Goal: Transaction & Acquisition: Purchase product/service

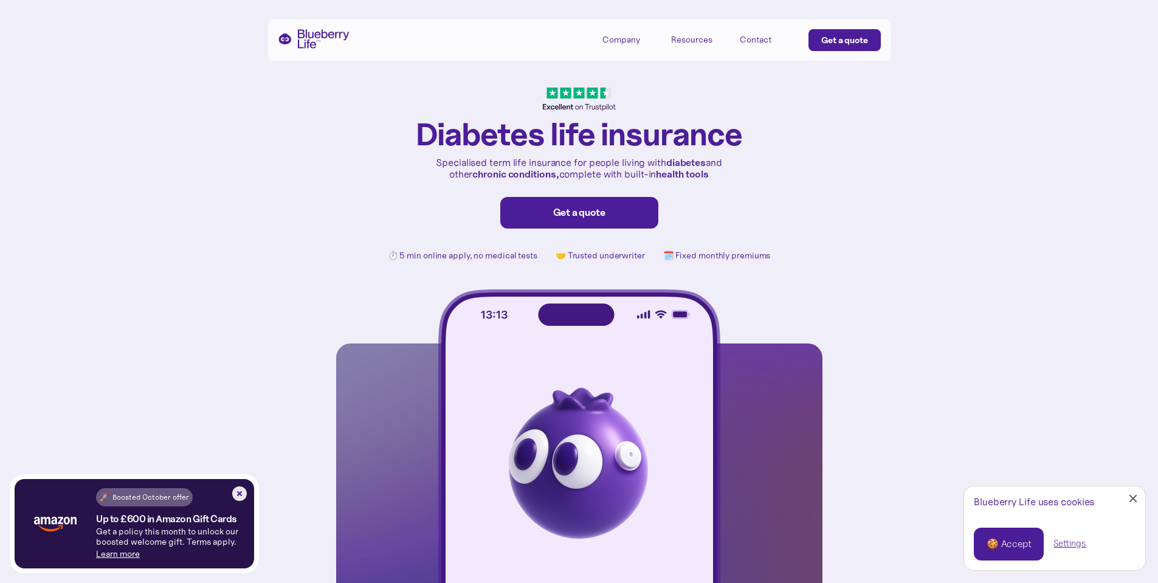
click at [236, 490] on img at bounding box center [239, 493] width 15 height 15
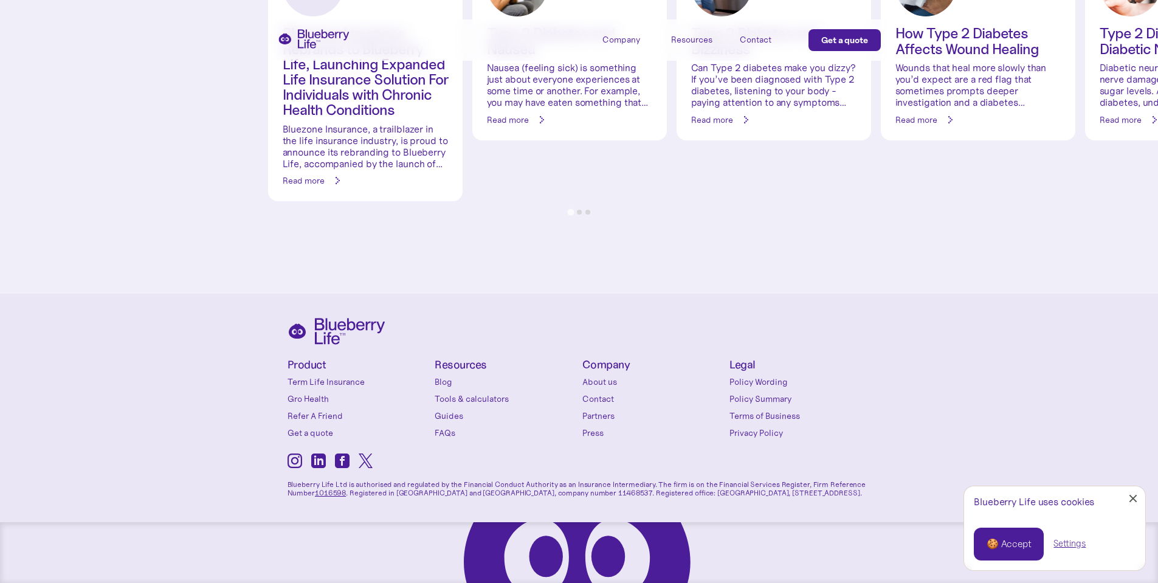
scroll to position [5200, 0]
click at [325, 388] on div "Product Term Life Insurance Gro Health Refer A Friend Get a quote" at bounding box center [359, 399] width 142 height 80
click at [317, 381] on link "Term Life Insurance" at bounding box center [359, 382] width 142 height 12
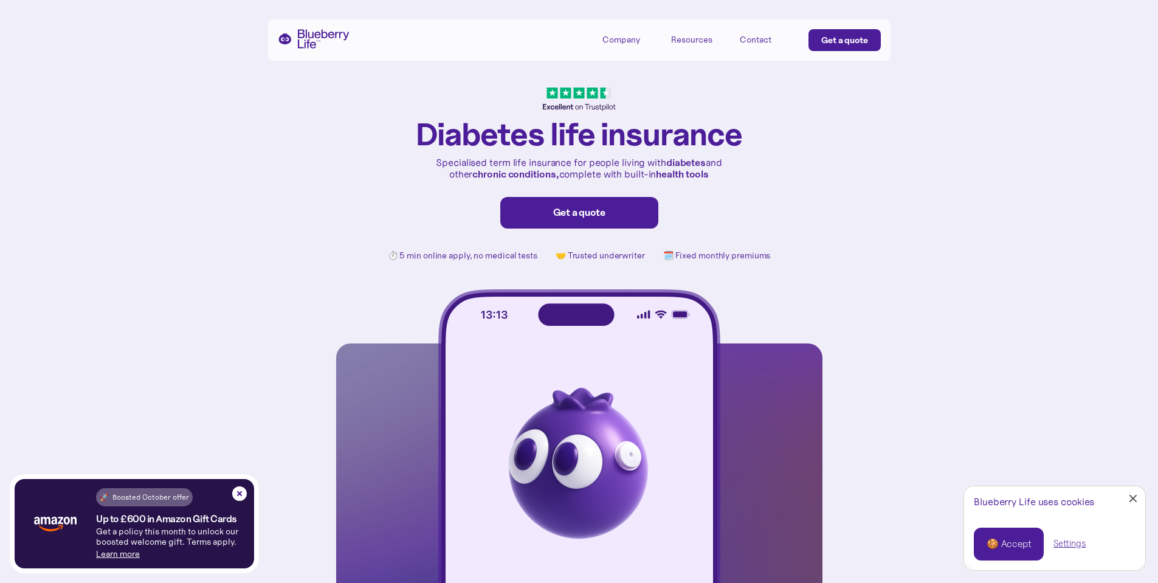
click at [1137, 498] on link "Close Cookie Popup" at bounding box center [1133, 498] width 24 height 24
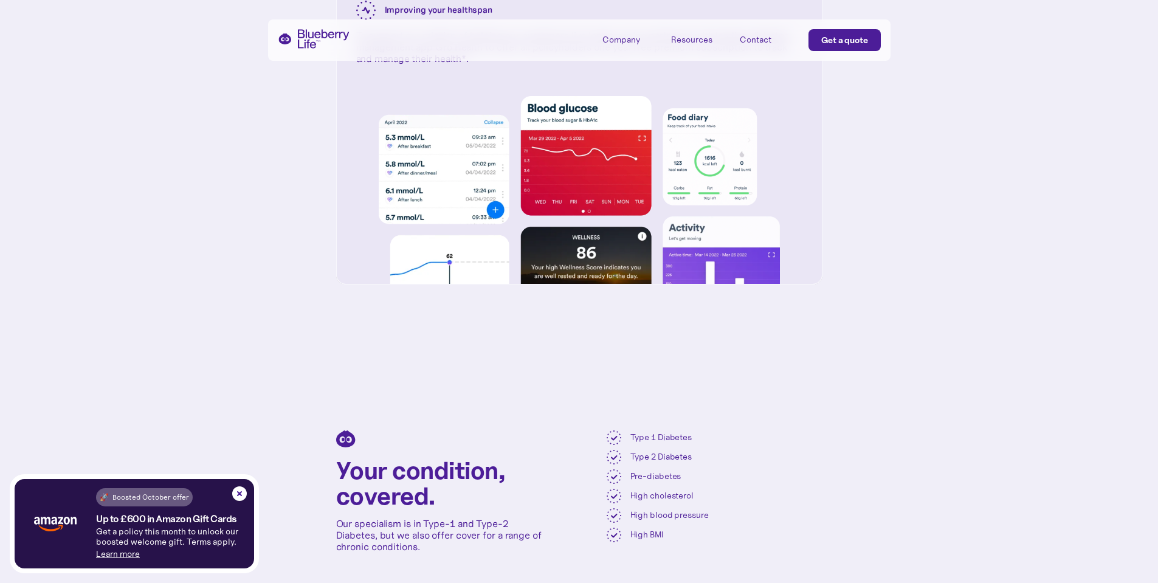
scroll to position [5200, 0]
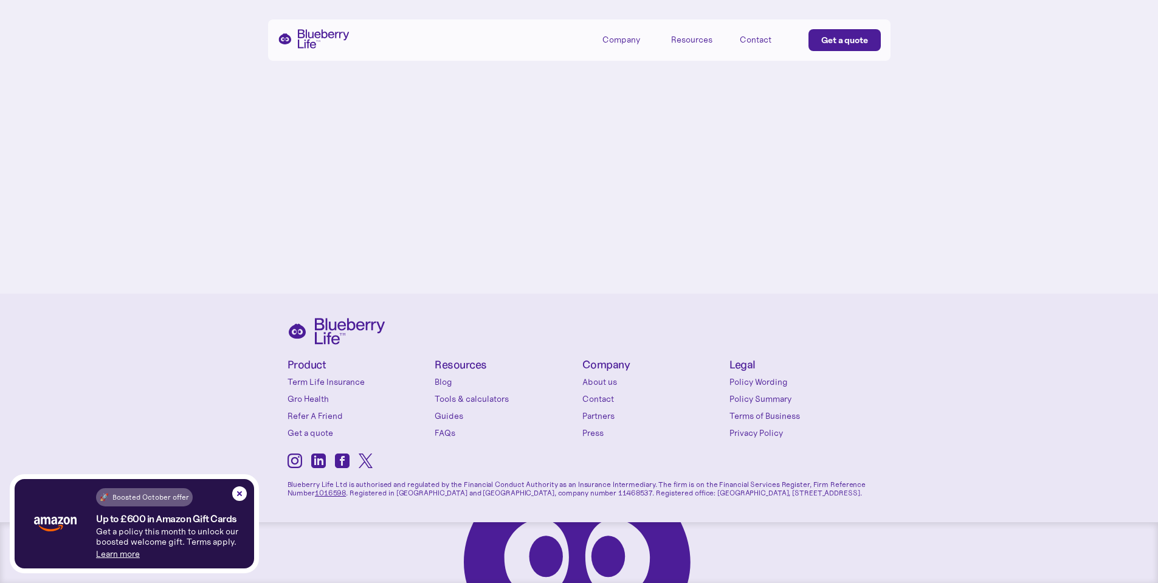
click at [316, 463] on icon at bounding box center [318, 460] width 15 height 15
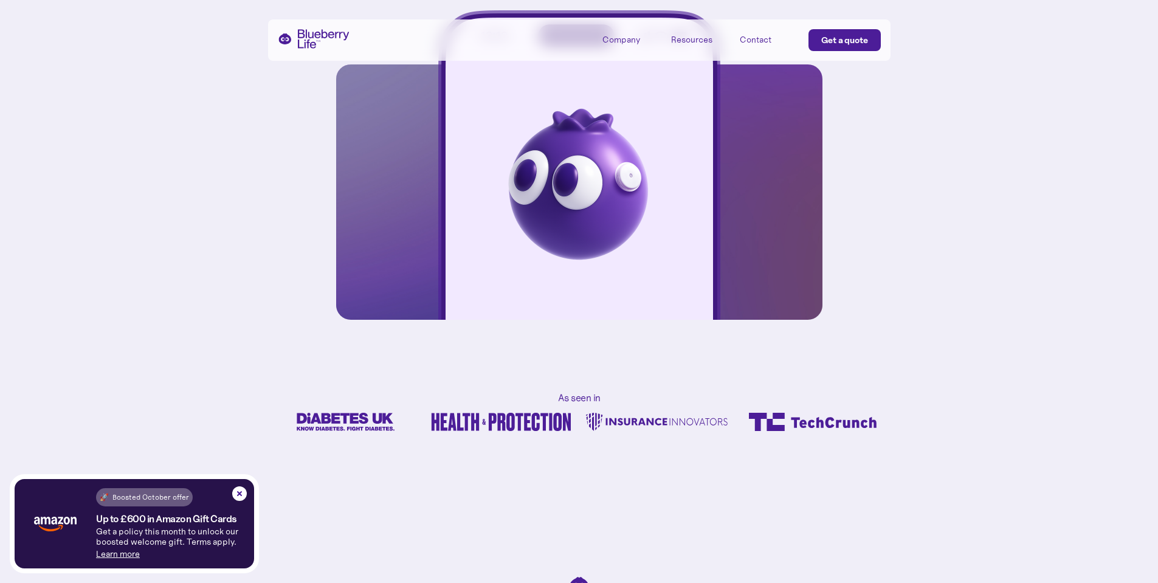
scroll to position [0, 0]
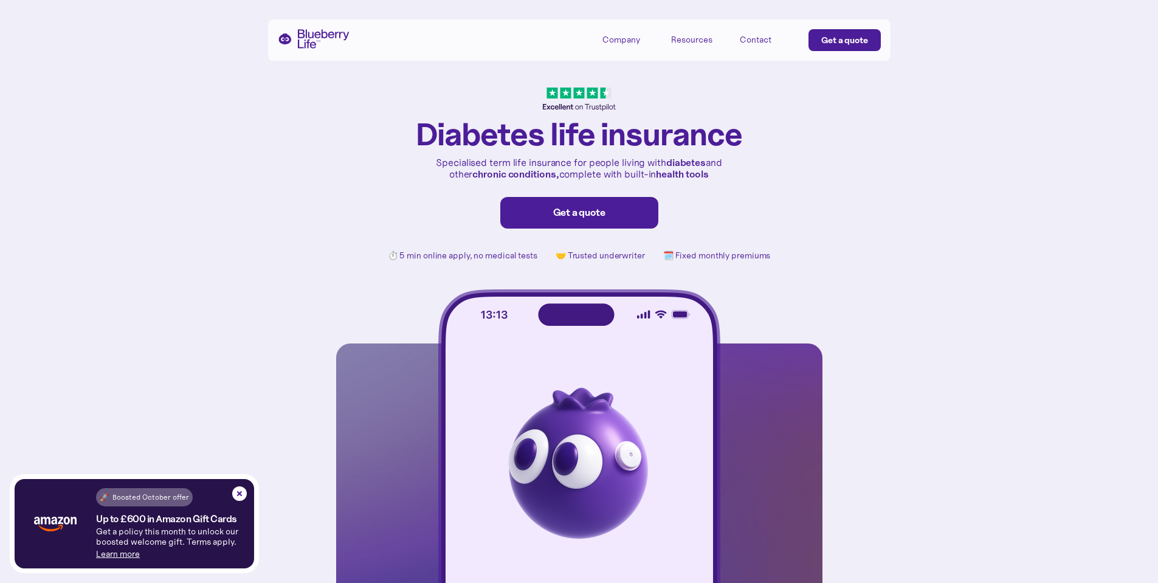
click at [563, 223] on link "Get a quote" at bounding box center [579, 213] width 158 height 32
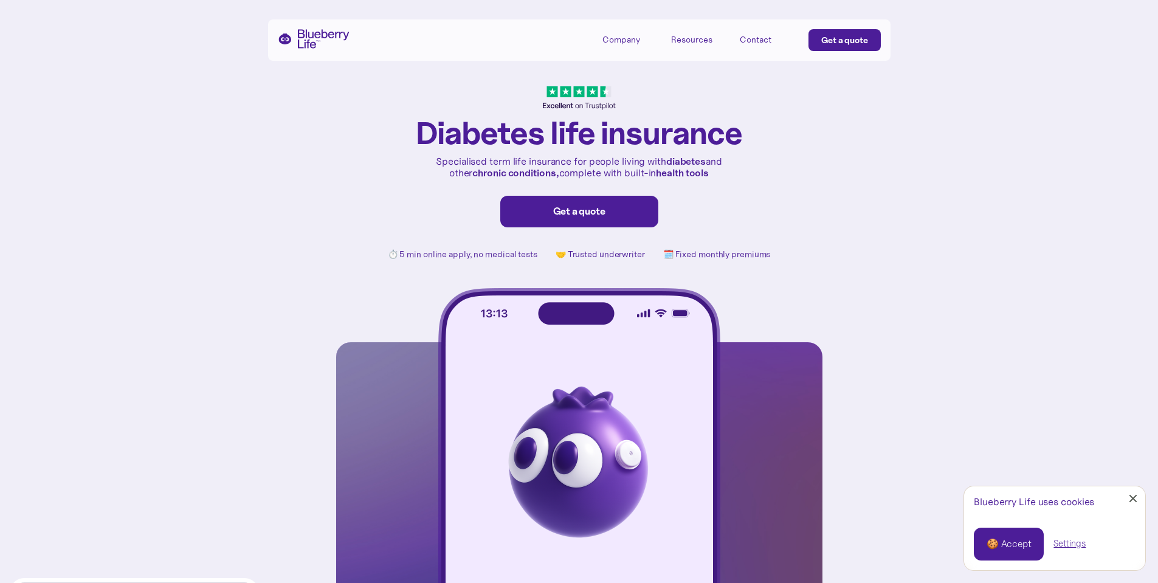
scroll to position [2, 0]
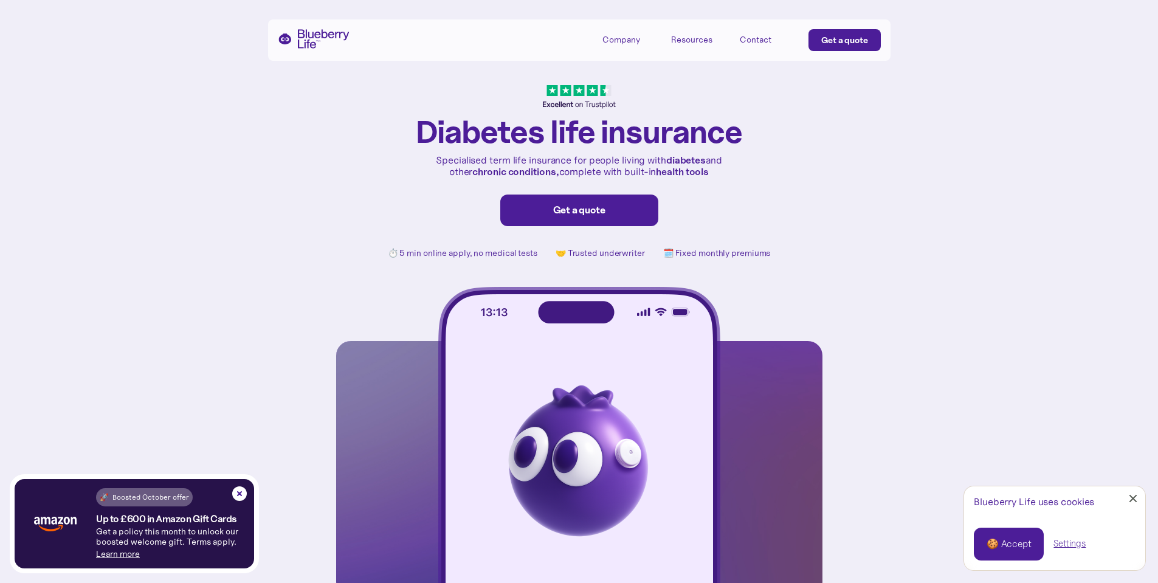
drag, startPoint x: 750, startPoint y: 46, endPoint x: 734, endPoint y: 53, distance: 17.7
click at [750, 46] on link "Contact" at bounding box center [767, 39] width 55 height 20
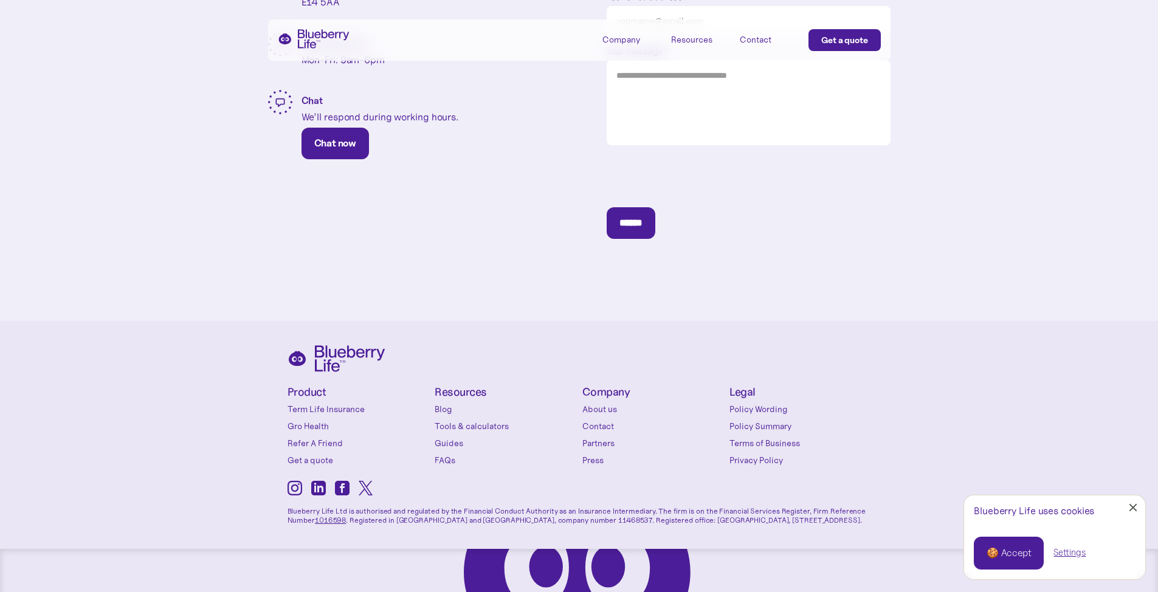
scroll to position [433, 0]
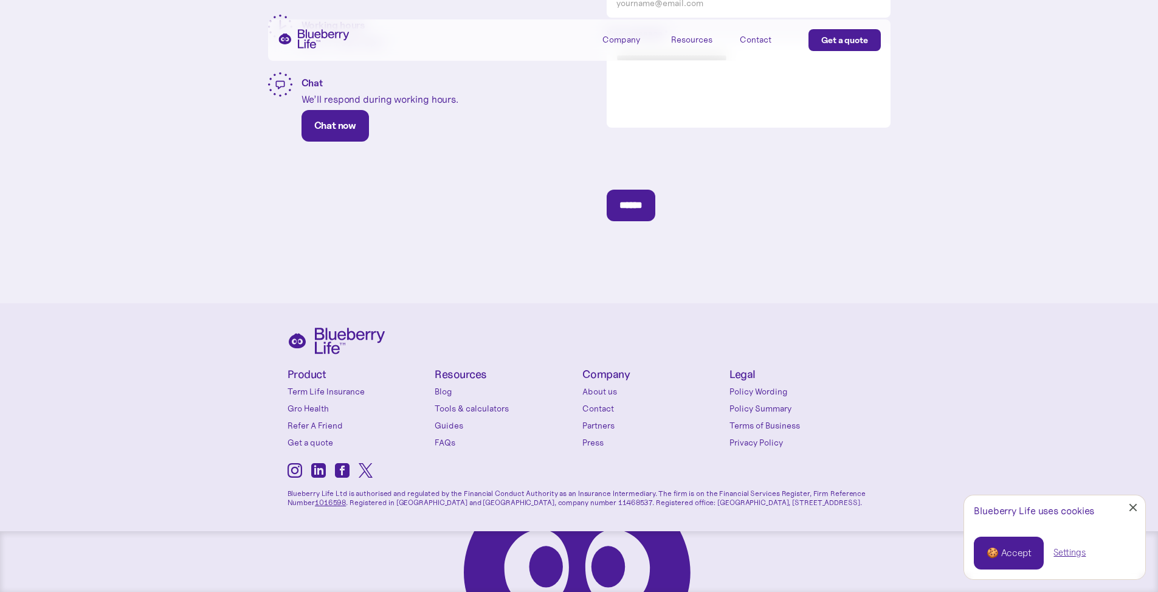
click at [598, 403] on link "Contact" at bounding box center [653, 408] width 142 height 12
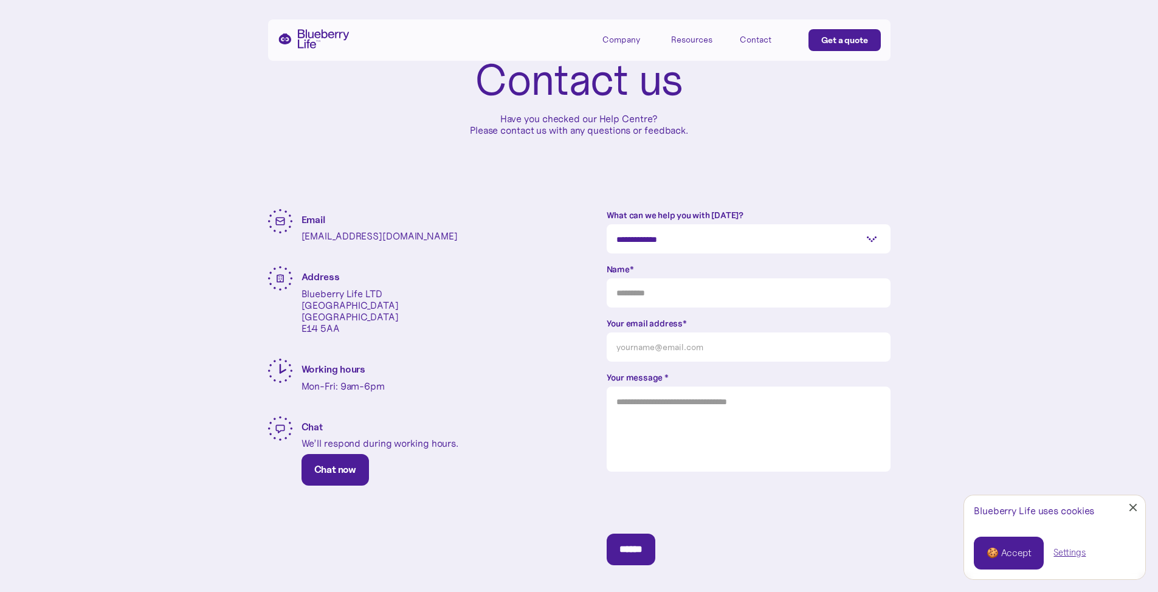
scroll to position [86, 0]
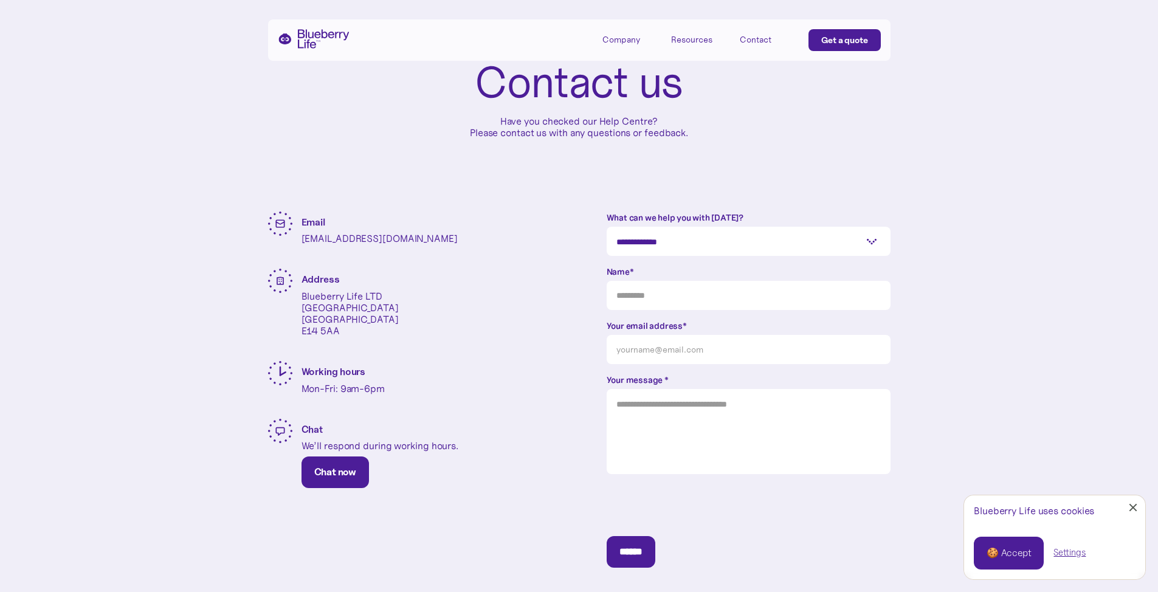
click at [1142, 503] on link "Close Cookie Popup" at bounding box center [1133, 507] width 24 height 24
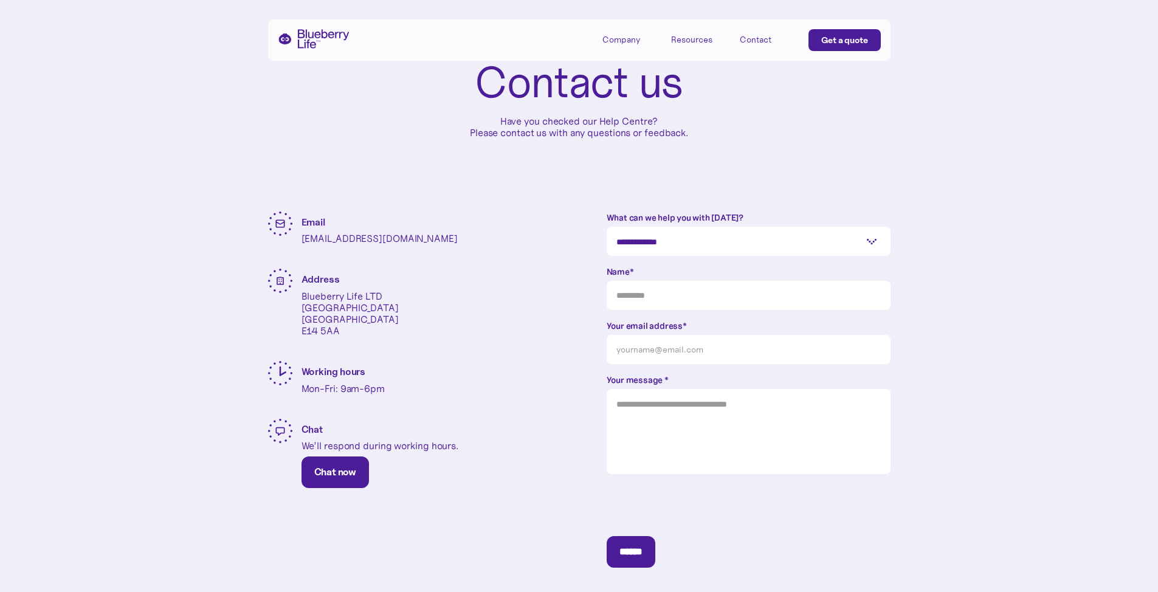
click at [722, 238] on select "**********" at bounding box center [749, 241] width 284 height 29
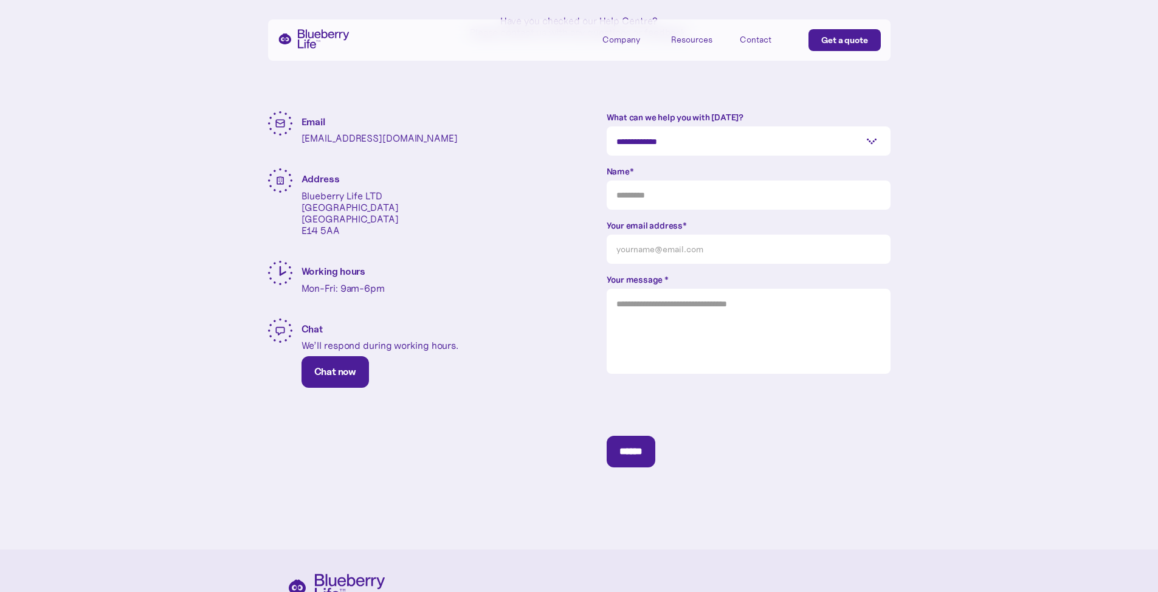
scroll to position [192, 0]
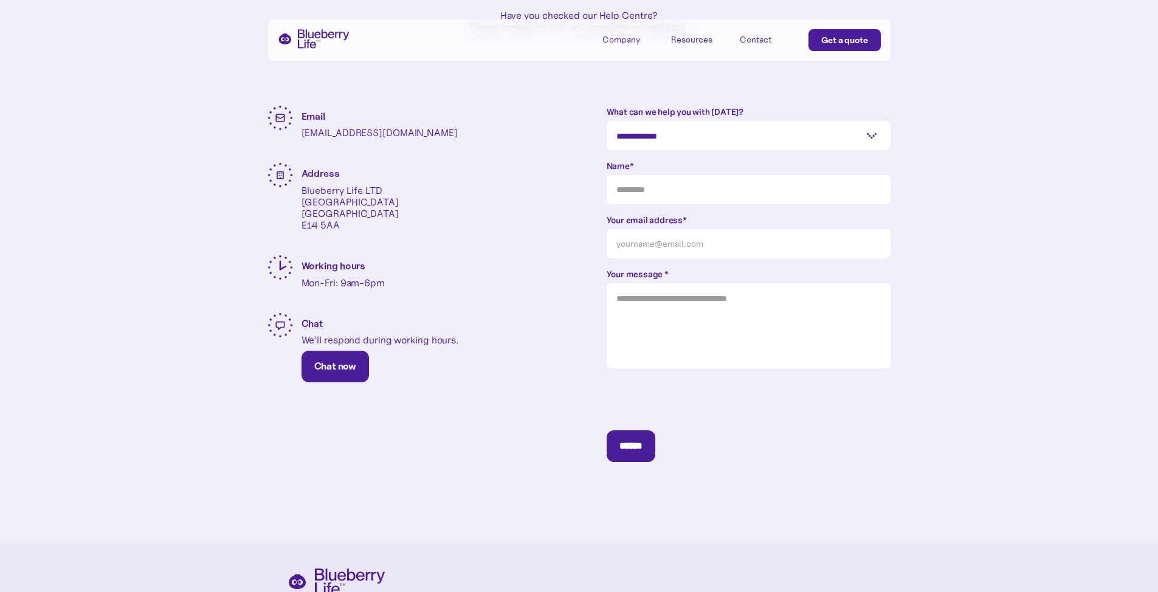
click at [308, 372] on link "Chat now" at bounding box center [335, 367] width 67 height 32
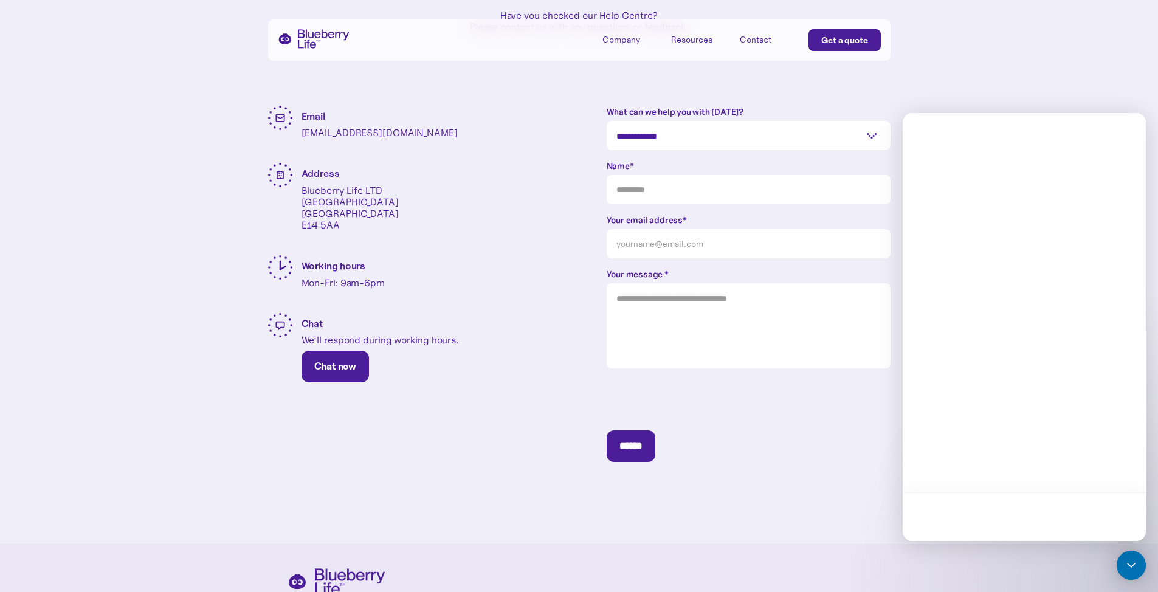
scroll to position [0, 0]
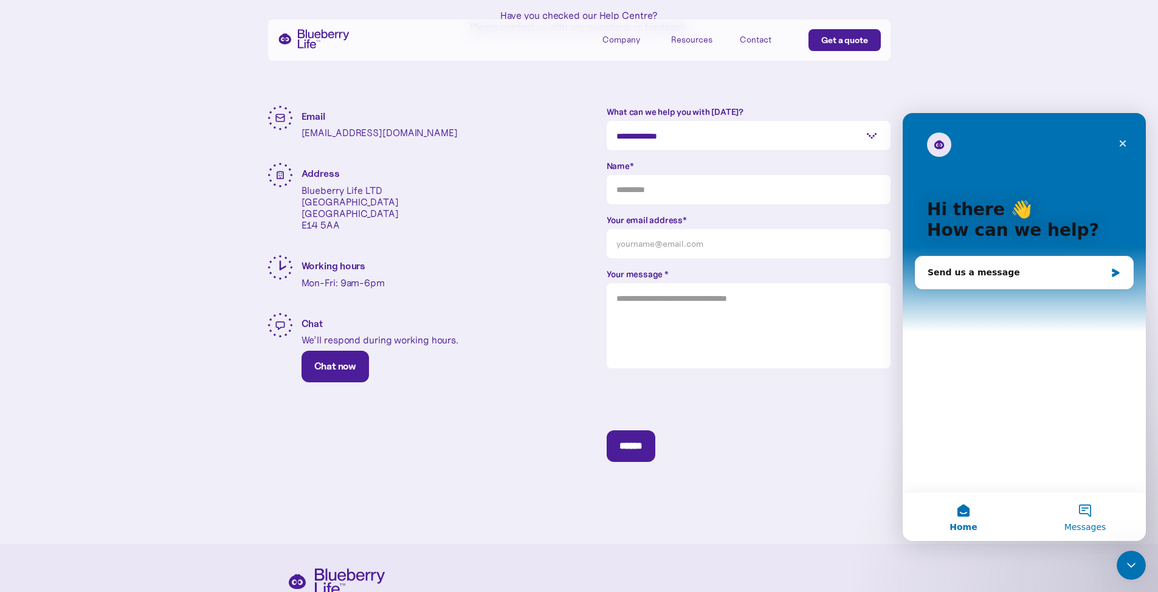
click at [1072, 519] on button "Messages" at bounding box center [1085, 516] width 122 height 49
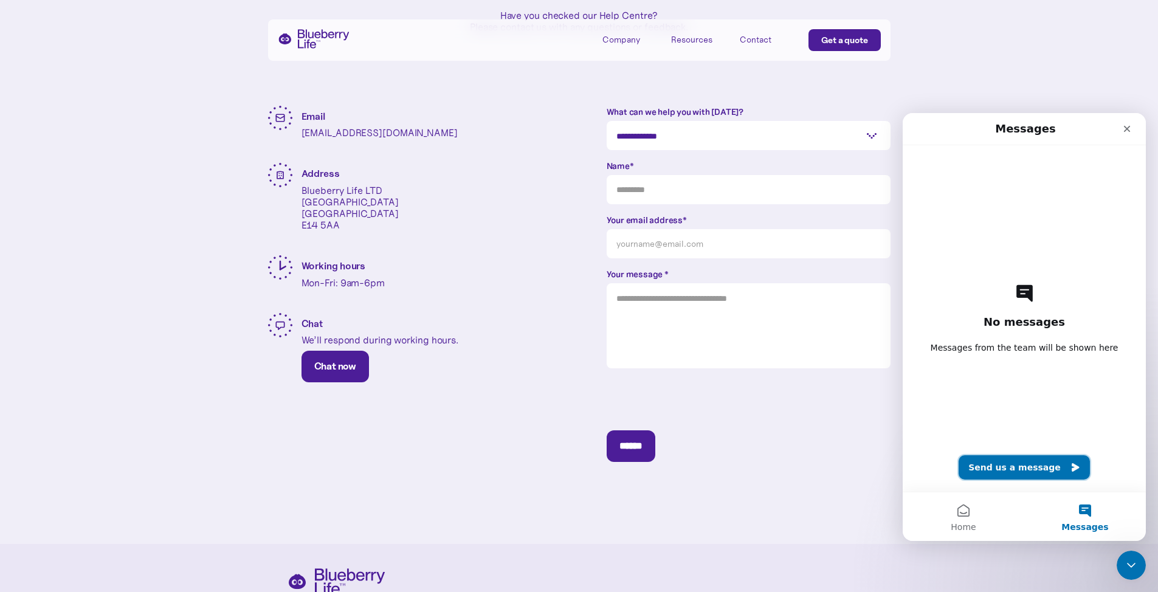
click at [988, 472] on button "Send us a message" at bounding box center [1024, 467] width 131 height 24
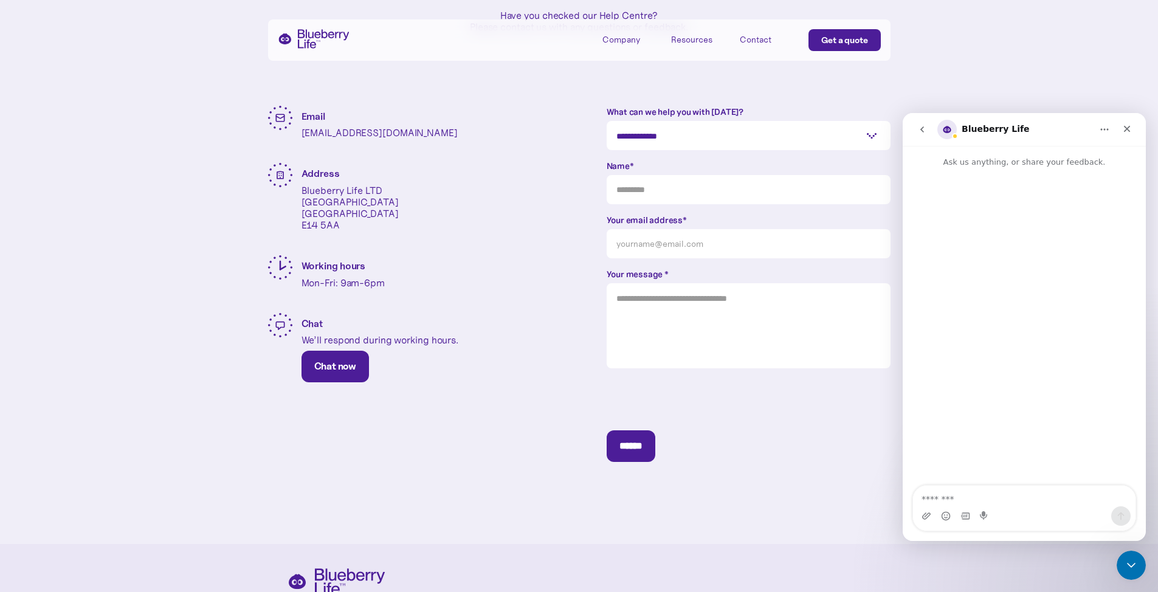
click at [966, 494] on textarea "Message…" at bounding box center [1024, 496] width 222 height 21
type textarea "**********"
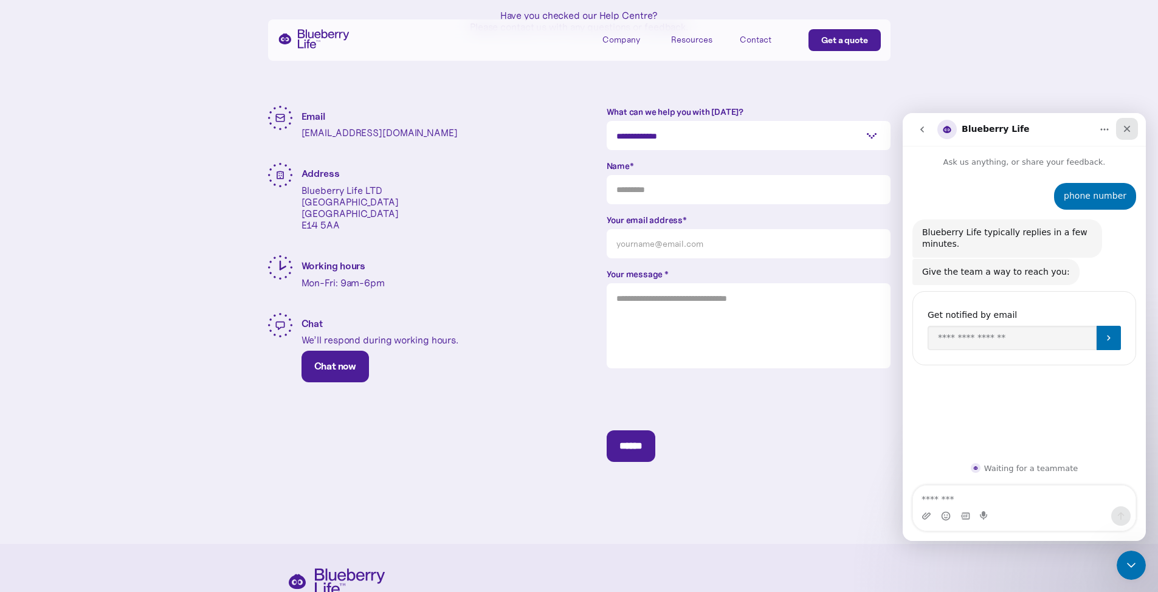
click at [1124, 129] on icon "Close" at bounding box center [1127, 129] width 10 height 10
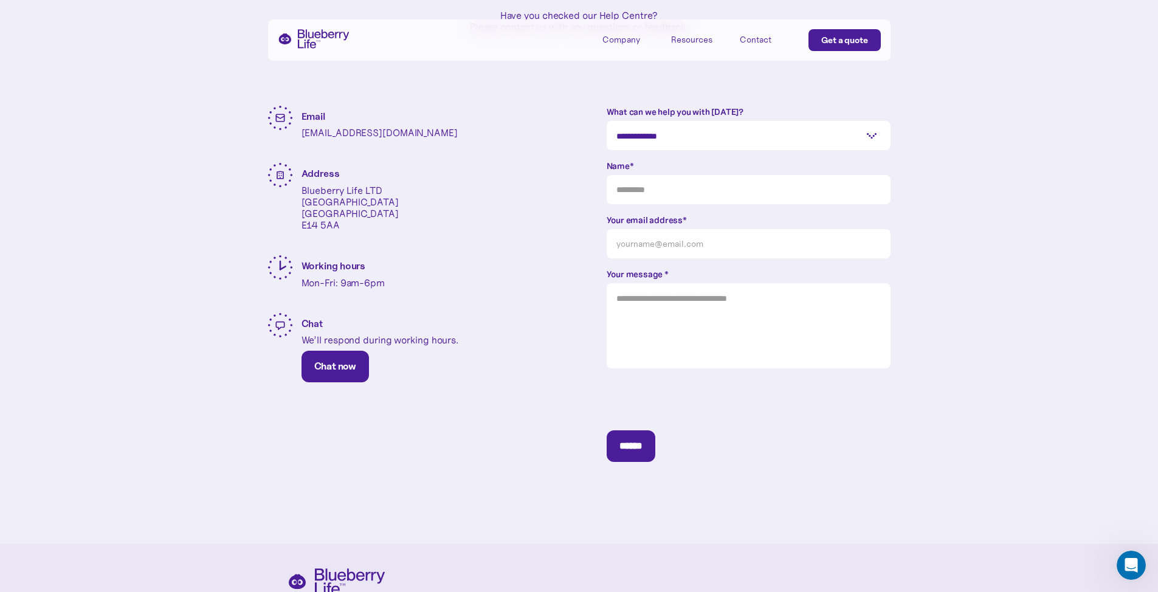
click at [829, 37] on div "Get a quote" at bounding box center [844, 40] width 47 height 12
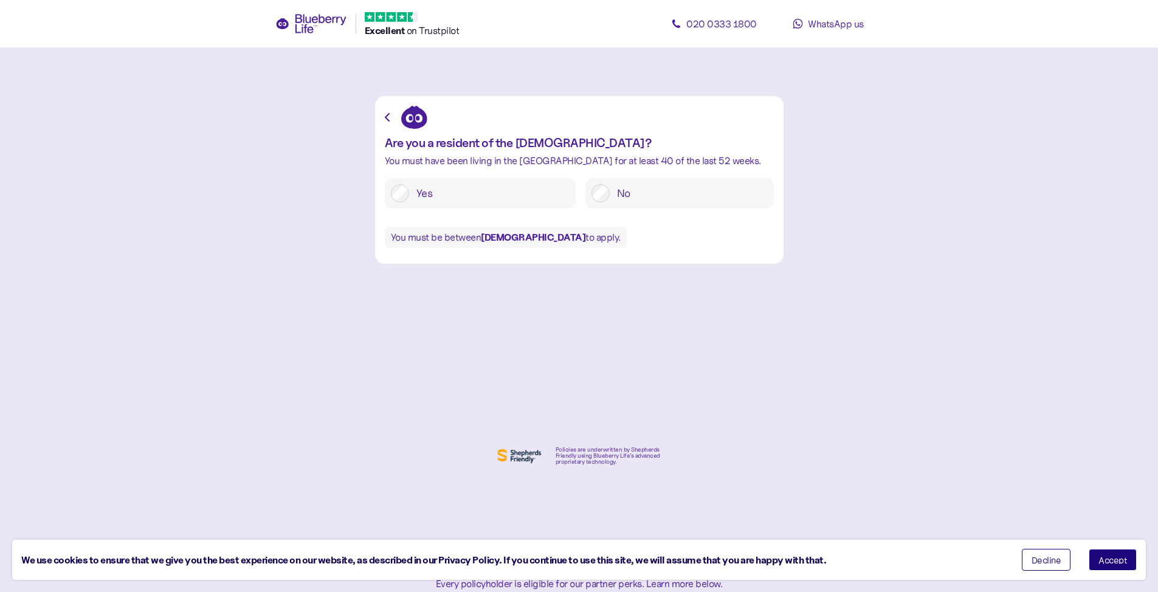
click at [509, 188] on label "Yes" at bounding box center [489, 193] width 160 height 18
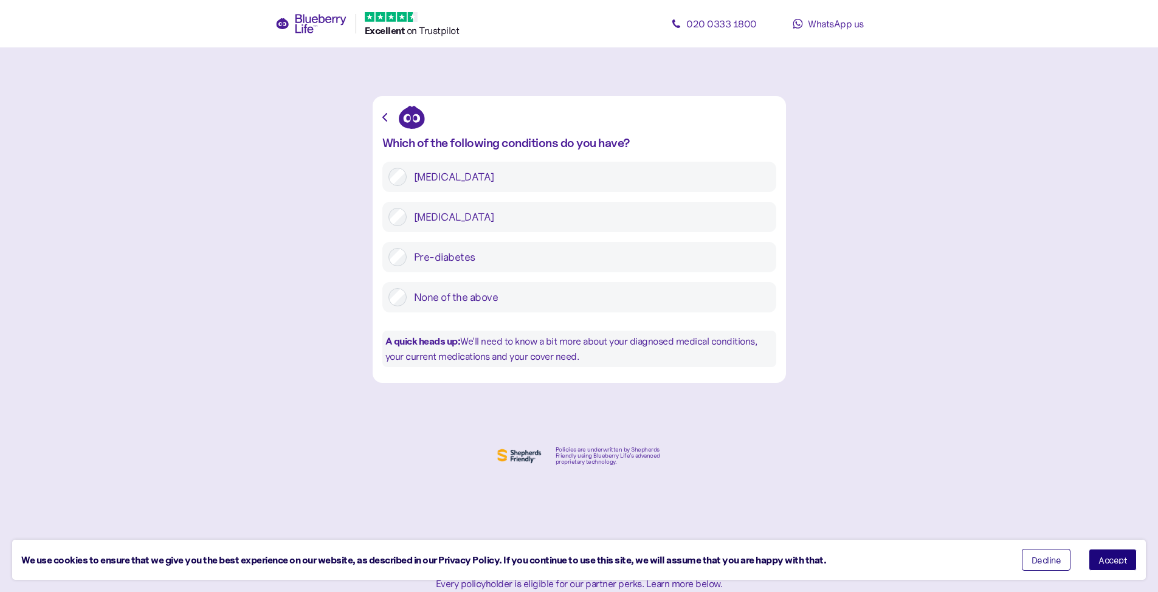
click at [469, 182] on label "[MEDICAL_DATA]" at bounding box center [589, 177] width 364 height 18
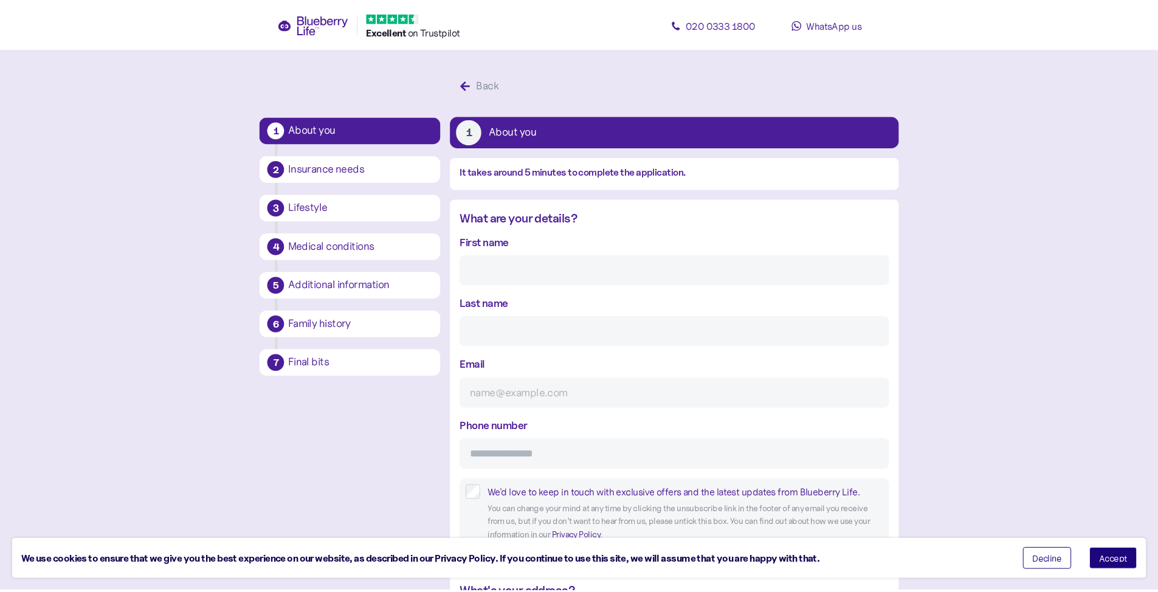
scroll to position [23, 0]
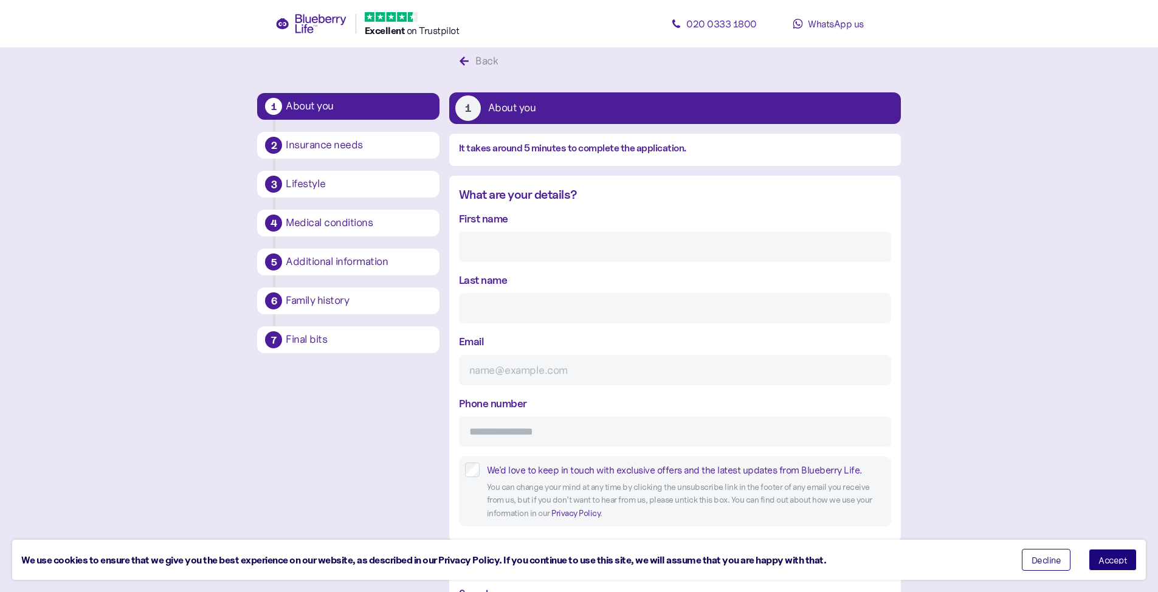
click at [345, 145] on div "Insurance needs" at bounding box center [359, 145] width 146 height 11
click at [331, 190] on div "Lifestyle" at bounding box center [359, 184] width 150 height 21
click at [328, 228] on div "Medical conditions" at bounding box center [359, 223] width 146 height 11
click at [325, 249] on button "5 Additional information" at bounding box center [348, 262] width 182 height 27
click at [333, 300] on div "Family history" at bounding box center [359, 300] width 146 height 11
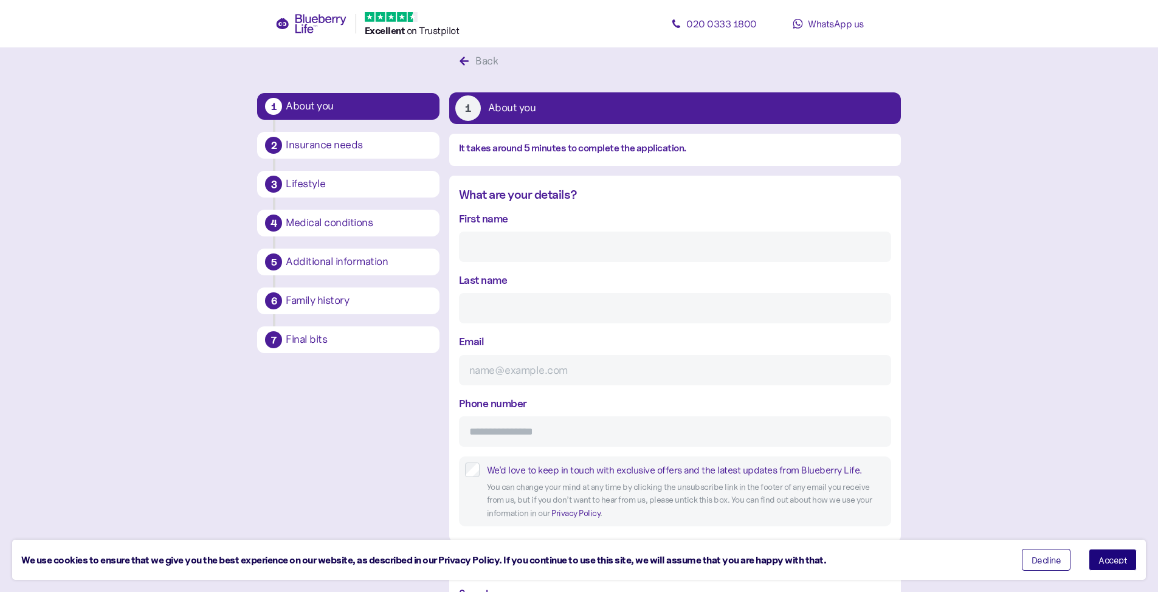
click at [330, 328] on button "7 Final bits" at bounding box center [348, 339] width 182 height 27
click at [346, 306] on div "Family history" at bounding box center [359, 300] width 146 height 11
click at [356, 261] on div "Additional information" at bounding box center [359, 262] width 146 height 11
click at [374, 216] on div "Medical conditions" at bounding box center [359, 223] width 150 height 21
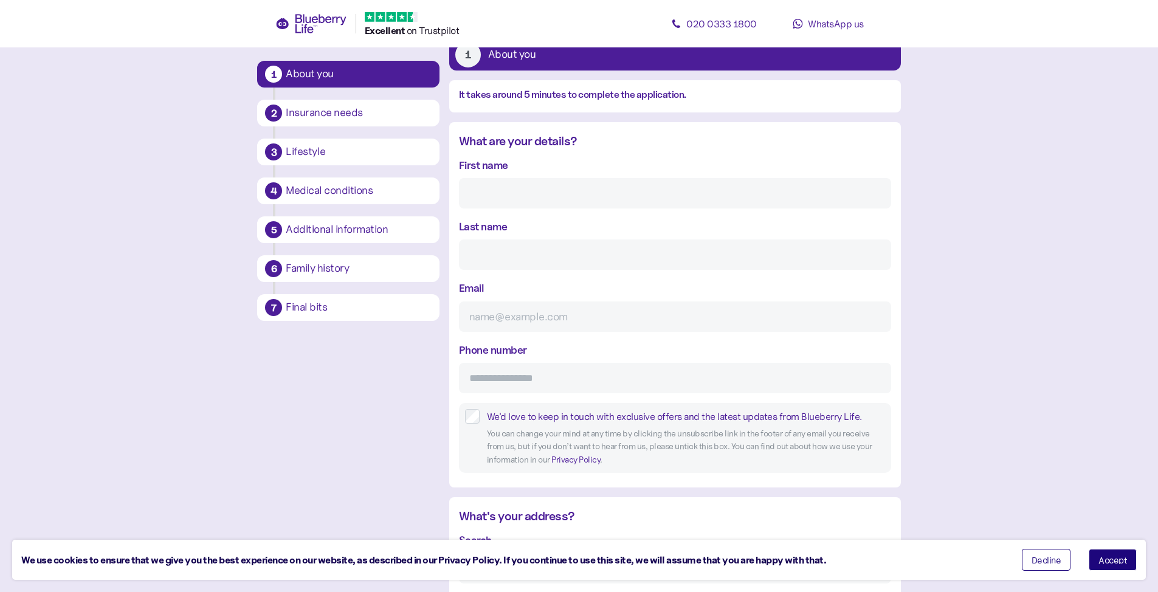
scroll to position [80, 0]
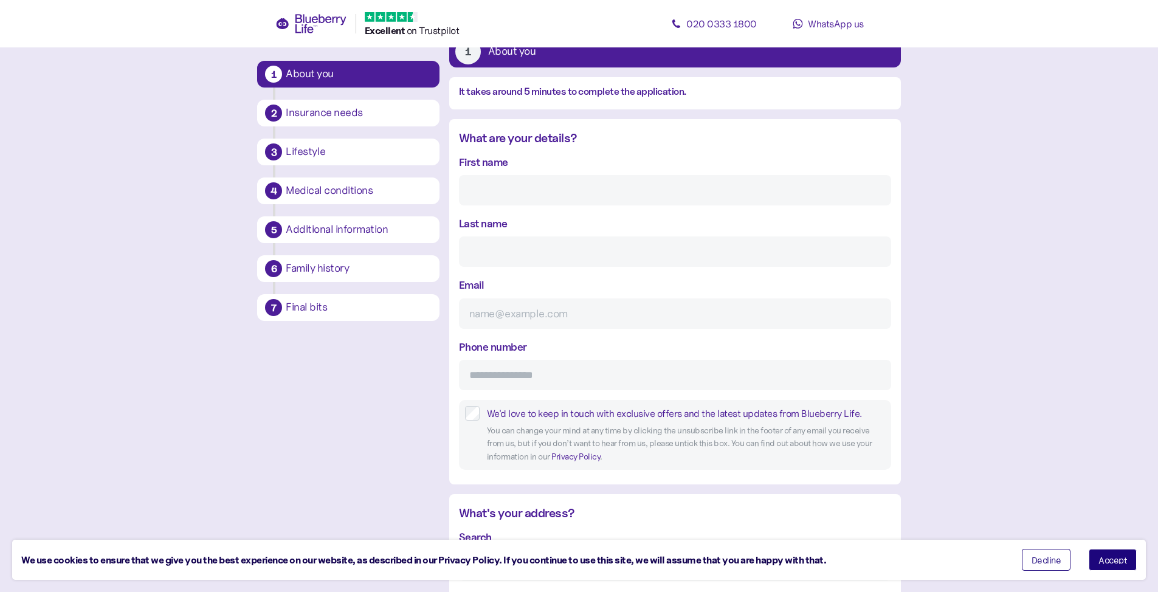
click at [541, 383] on input "Phone number" at bounding box center [675, 375] width 432 height 30
